Goal: Transaction & Acquisition: Purchase product/service

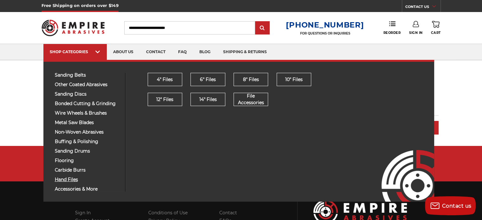
click at [74, 180] on span "hand files" at bounding box center [88, 180] width 66 height 5
